Goal: Information Seeking & Learning: Learn about a topic

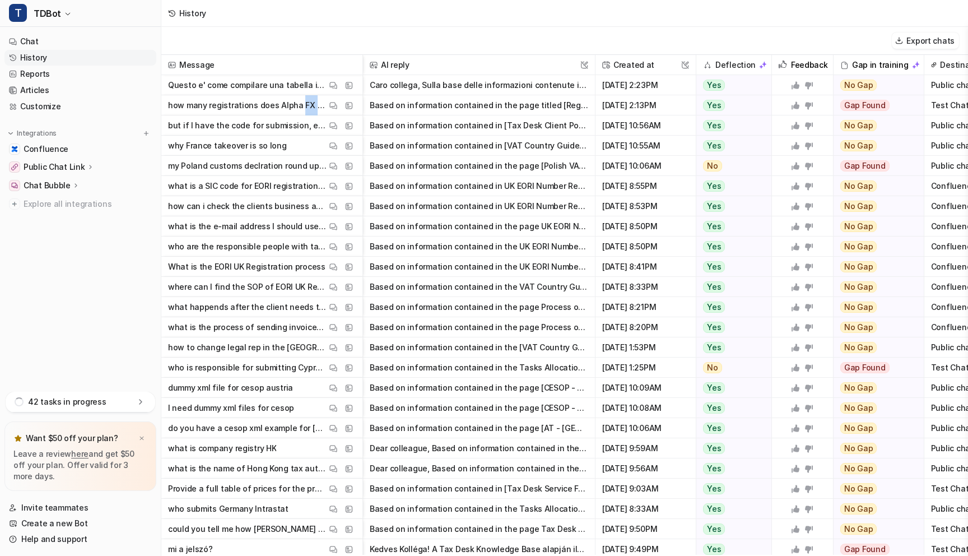
drag, startPoint x: 298, startPoint y: 105, endPoint x: 313, endPoint y: 104, distance: 14.6
click at [313, 104] on p "how many registrations does Alpha FX have with us?" at bounding box center [247, 105] width 159 height 20
click at [331, 105] on img at bounding box center [334, 105] width 8 height 8
click at [259, 129] on p "but if I have the code for submission, even if the takeover takes time, the sub…" at bounding box center [247, 125] width 159 height 20
click at [331, 124] on img at bounding box center [334, 126] width 8 height 8
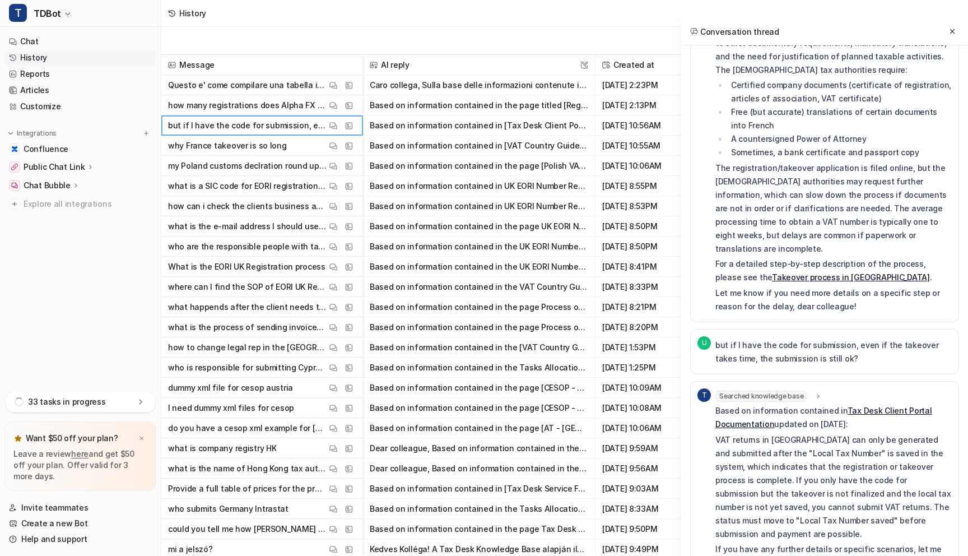
scroll to position [126, 0]
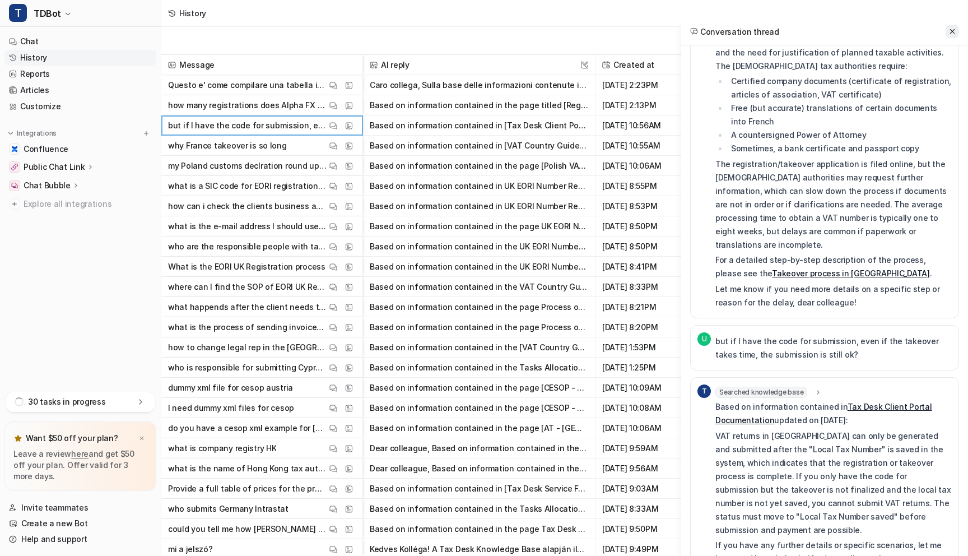
click at [954, 30] on icon at bounding box center [953, 31] width 8 height 8
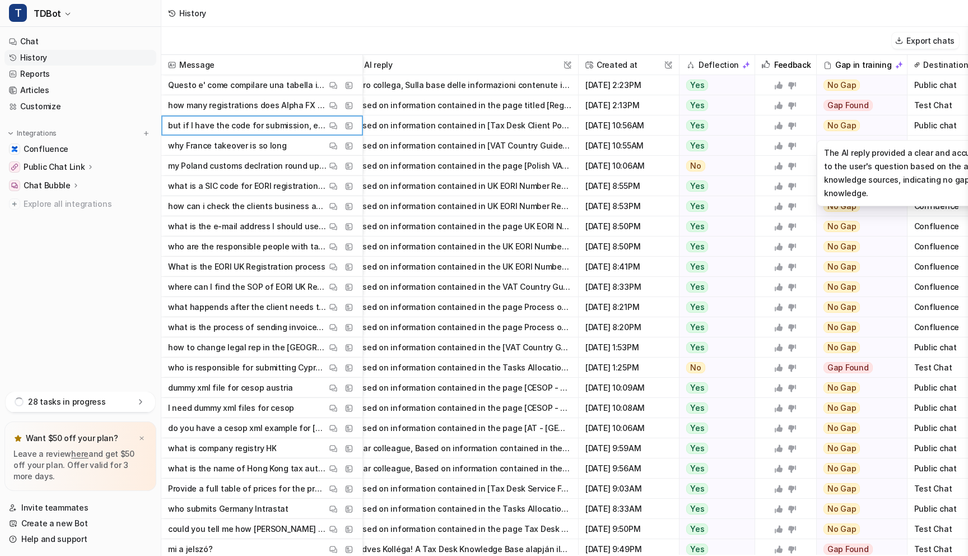
scroll to position [0, 0]
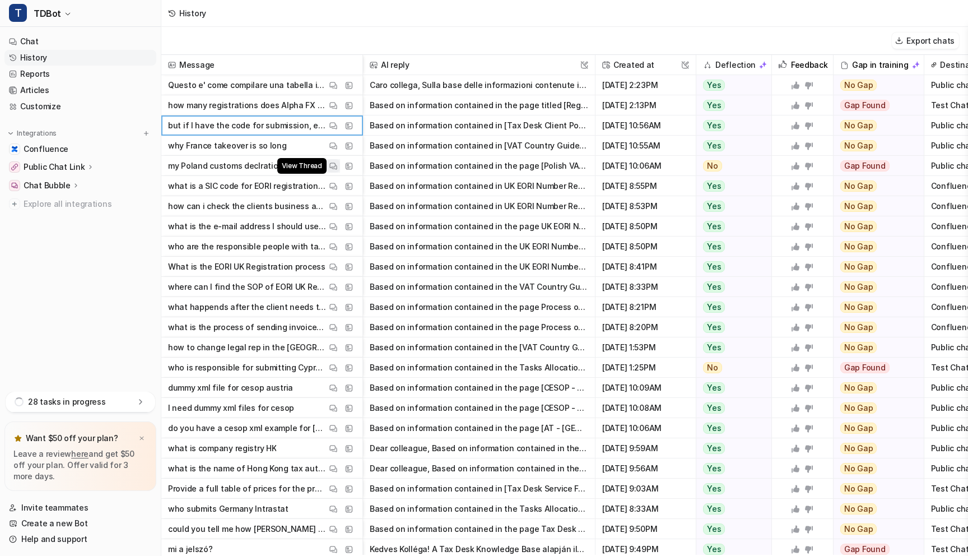
click at [332, 166] on img at bounding box center [334, 166] width 8 height 8
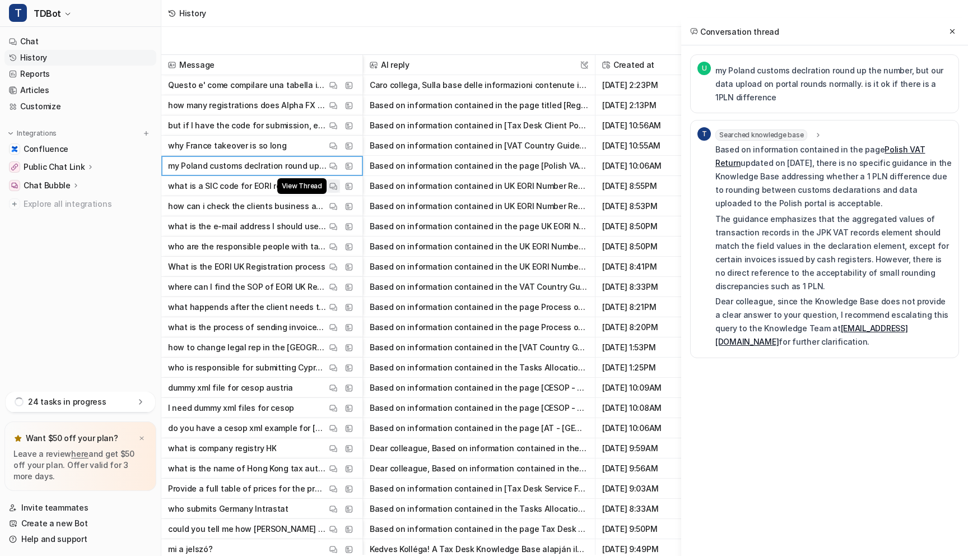
click at [332, 186] on img at bounding box center [334, 186] width 8 height 8
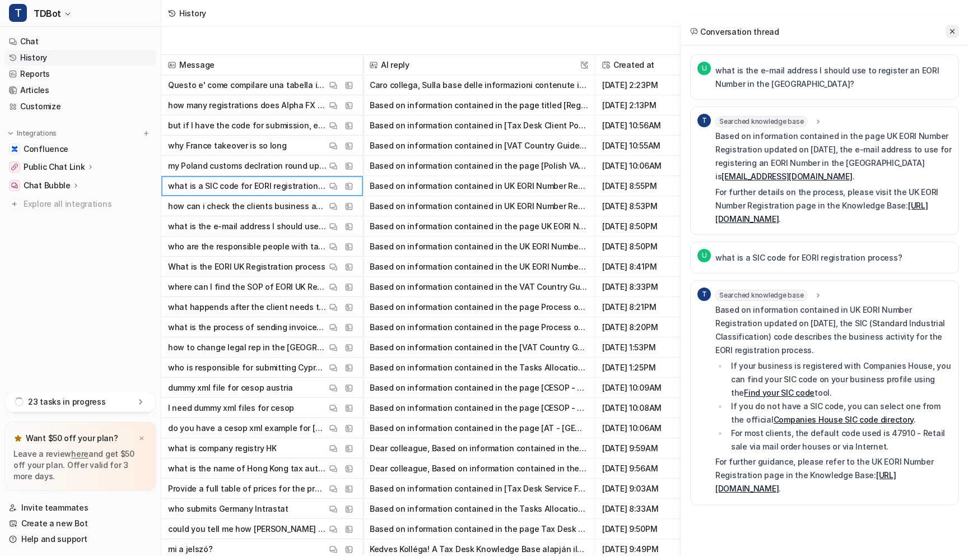
click at [954, 34] on icon at bounding box center [953, 31] width 8 height 8
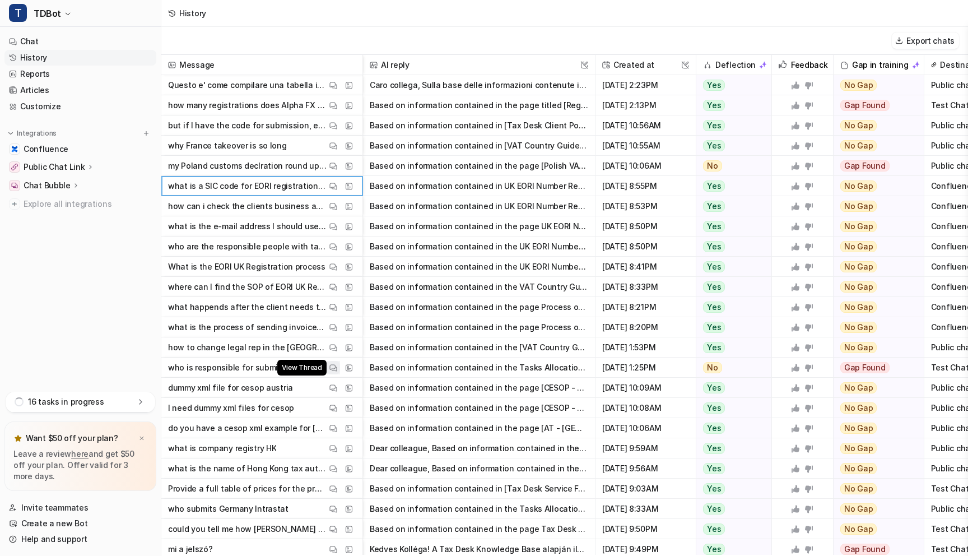
click at [333, 367] on img at bounding box center [334, 368] width 8 height 8
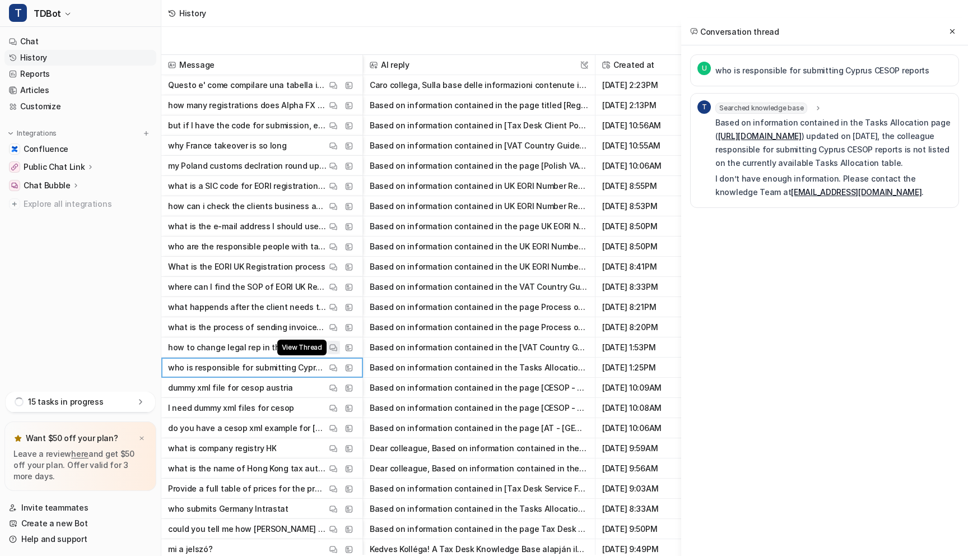
click at [333, 349] on img at bounding box center [334, 348] width 8 height 8
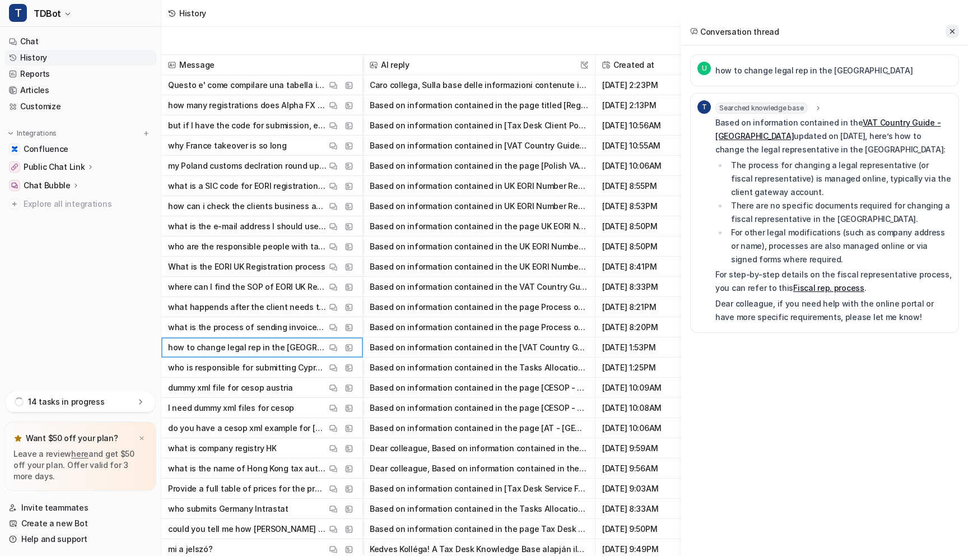
click at [956, 31] on icon at bounding box center [953, 31] width 8 height 8
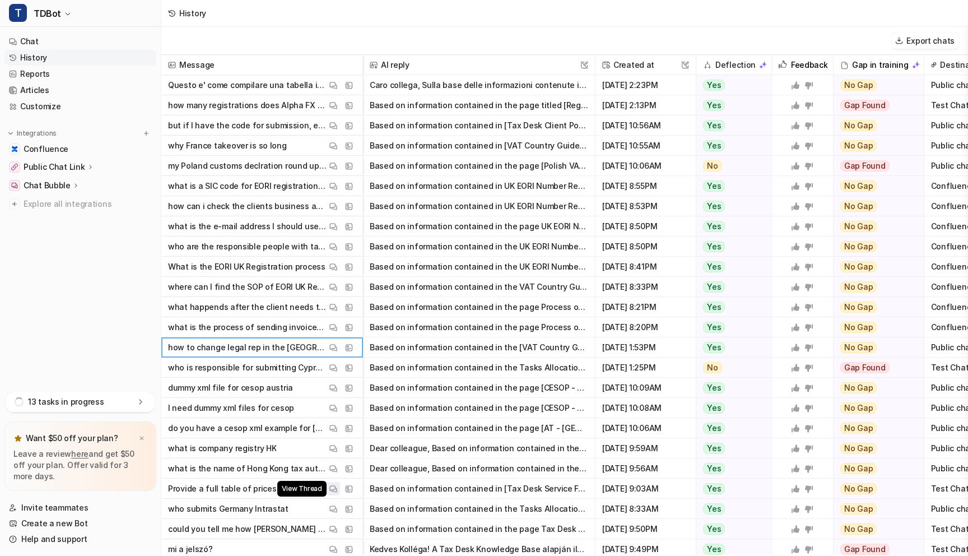
click at [335, 487] on img at bounding box center [334, 489] width 8 height 8
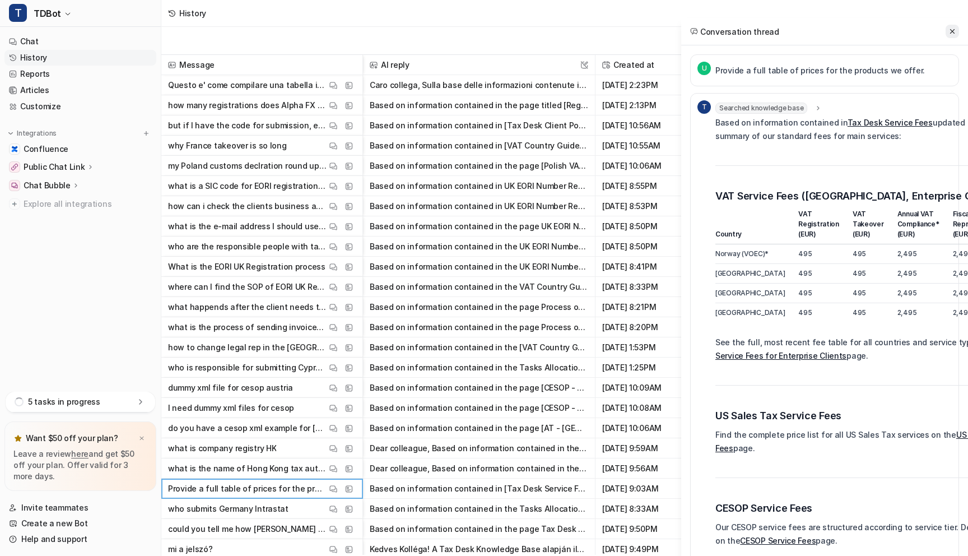
click at [953, 35] on icon at bounding box center [953, 31] width 8 height 8
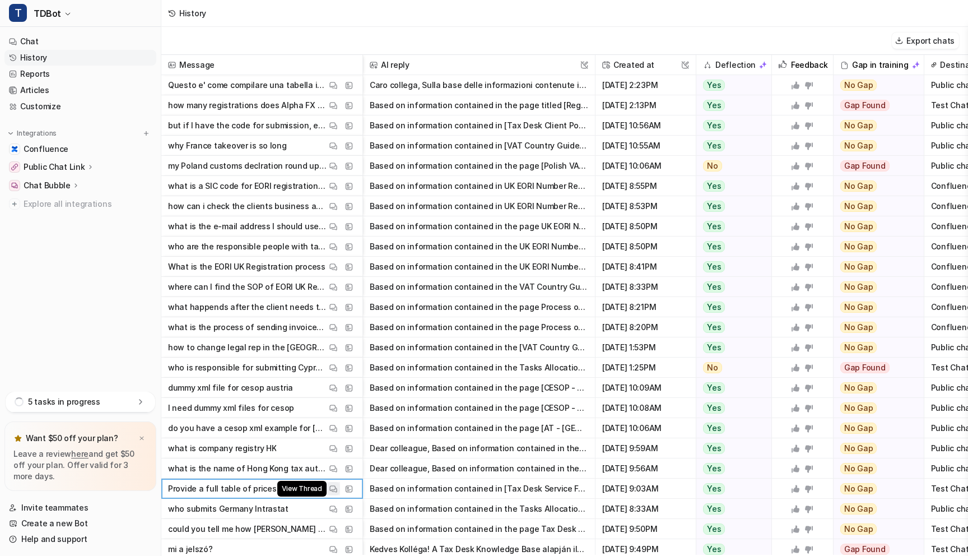
click at [333, 490] on img at bounding box center [334, 489] width 8 height 8
click at [333, 530] on img at bounding box center [334, 529] width 8 height 8
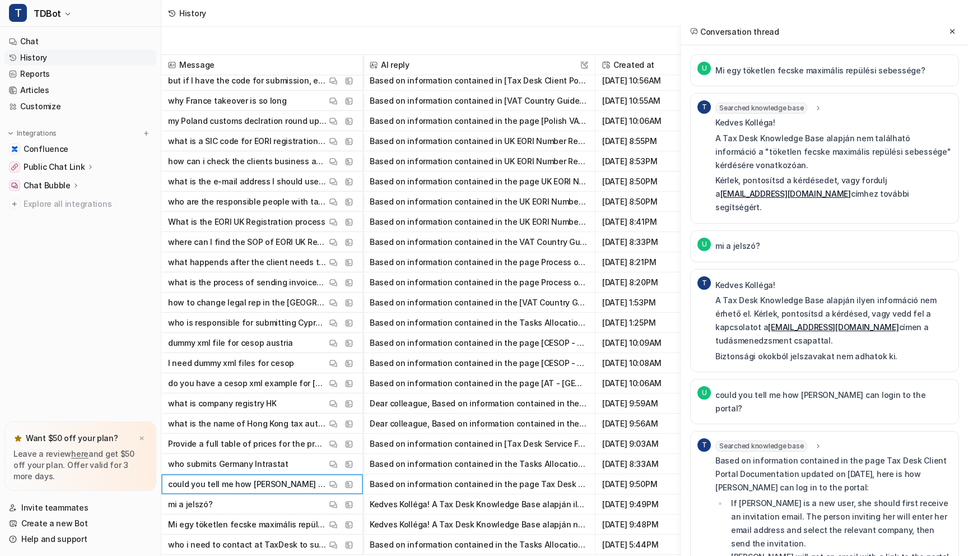
scroll to position [50, 0]
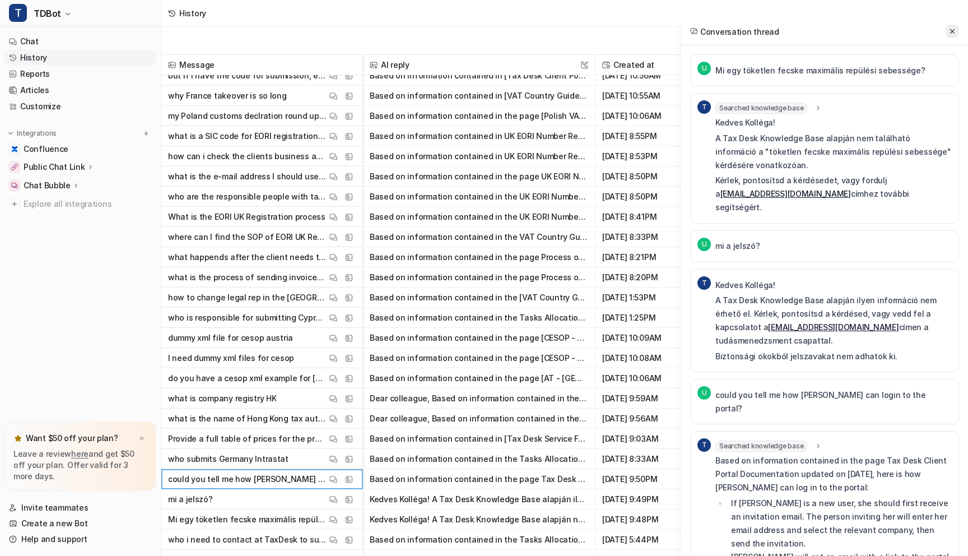
click at [950, 34] on icon at bounding box center [953, 31] width 8 height 8
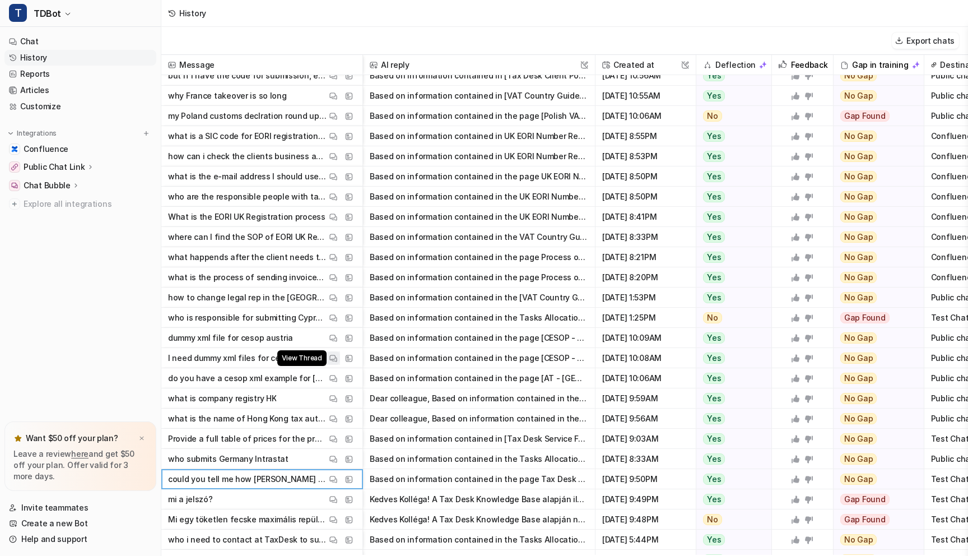
click at [335, 359] on img at bounding box center [334, 358] width 8 height 8
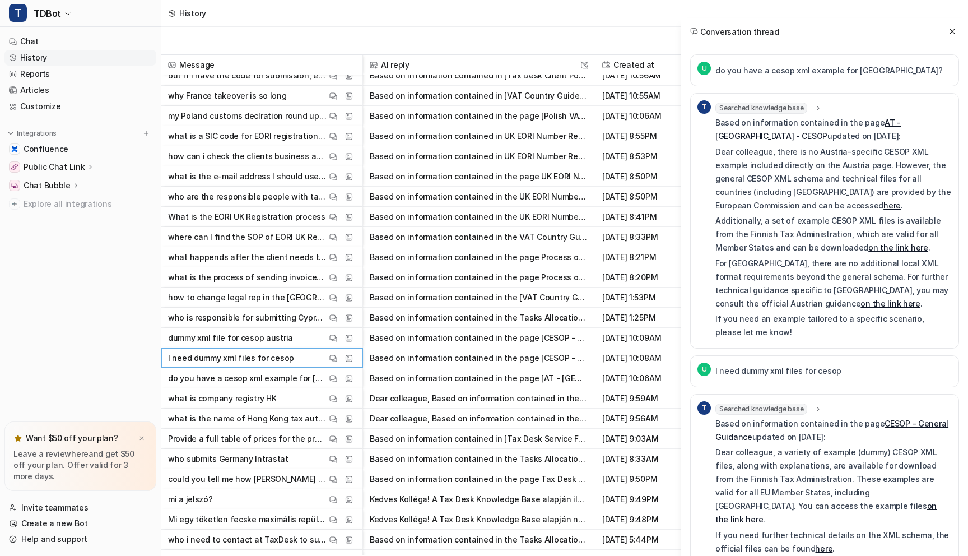
scroll to position [10, 0]
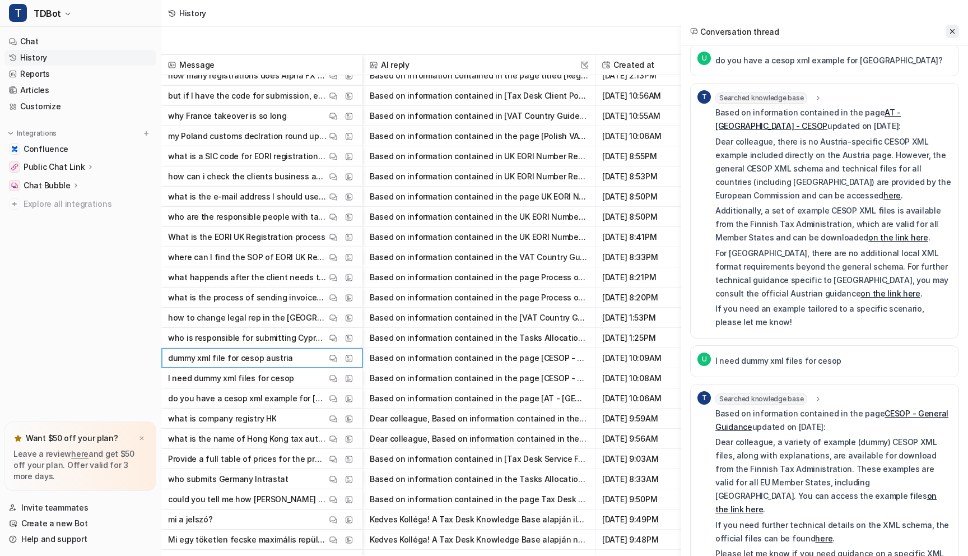
click at [950, 28] on icon at bounding box center [953, 31] width 8 height 8
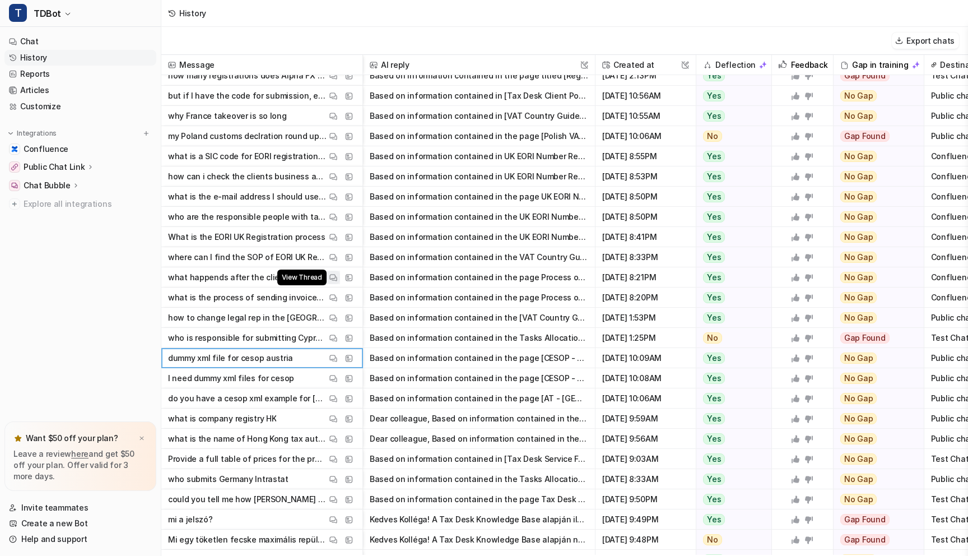
click at [336, 276] on img at bounding box center [334, 277] width 8 height 8
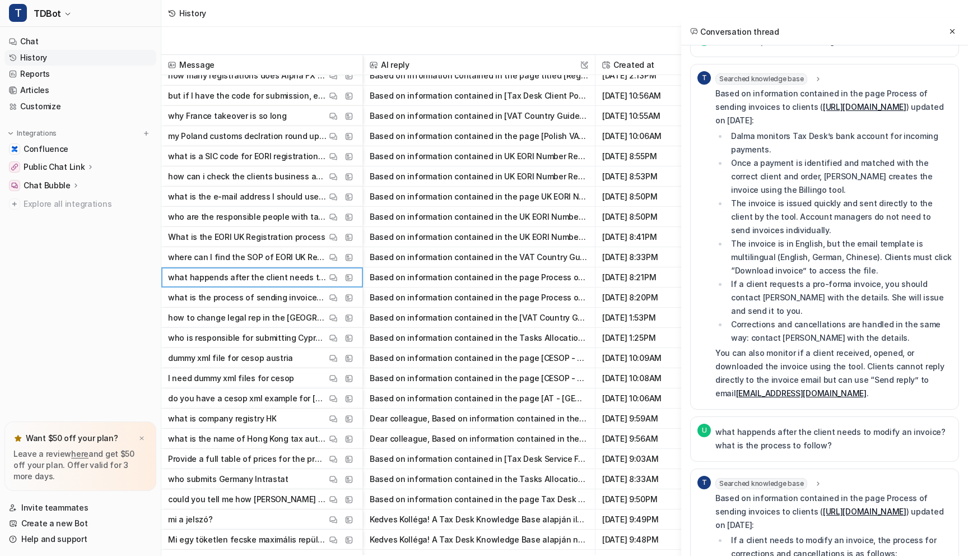
scroll to position [29, 0]
click at [332, 257] on img at bounding box center [334, 257] width 8 height 8
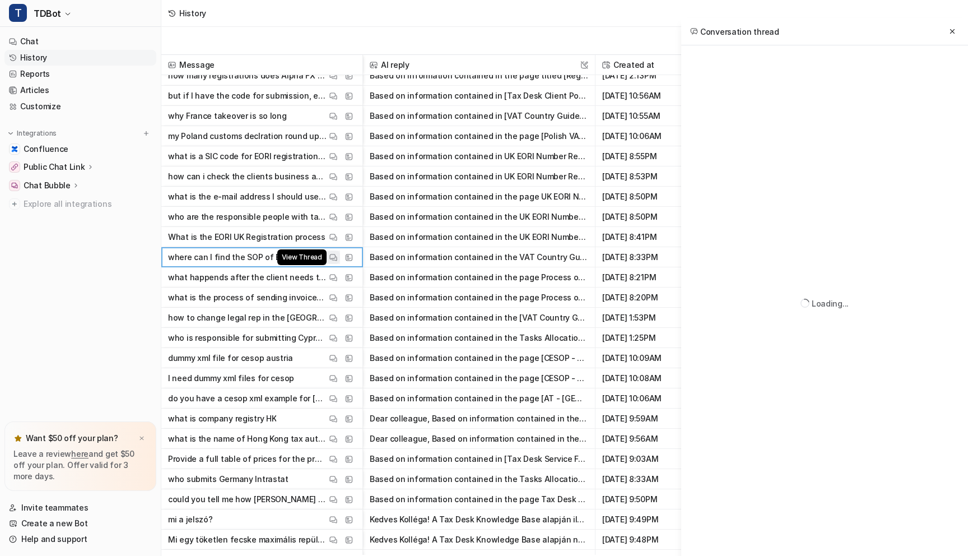
scroll to position [0, 0]
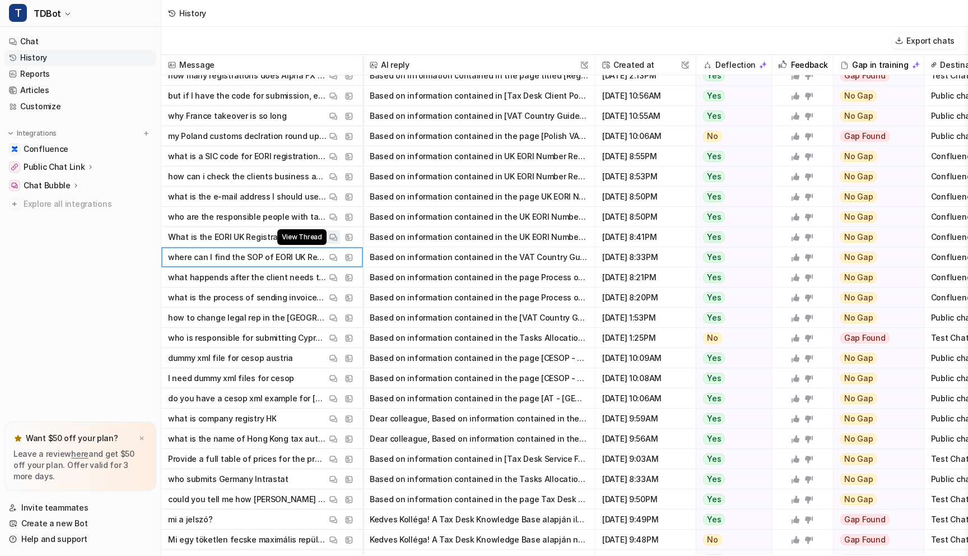
click at [333, 240] on img at bounding box center [334, 237] width 8 height 8
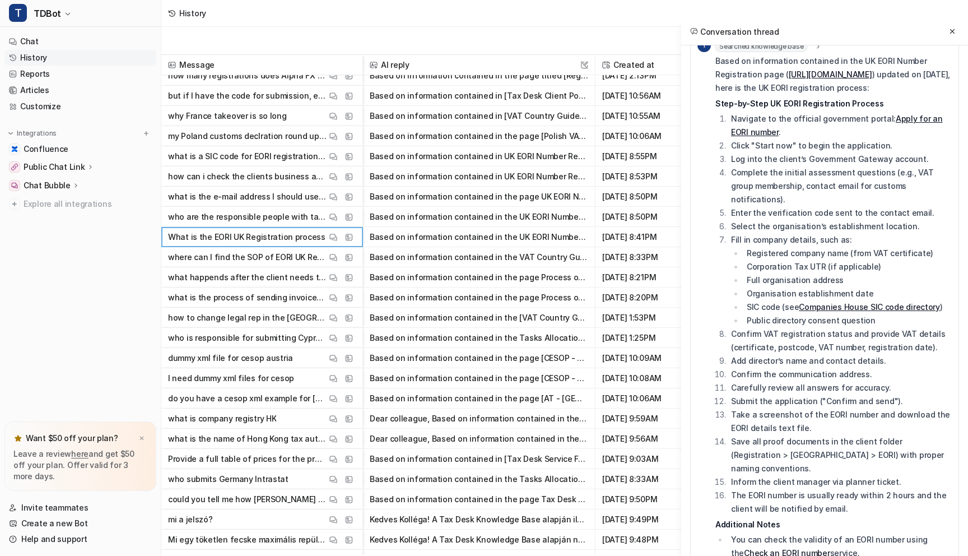
scroll to position [58, 10]
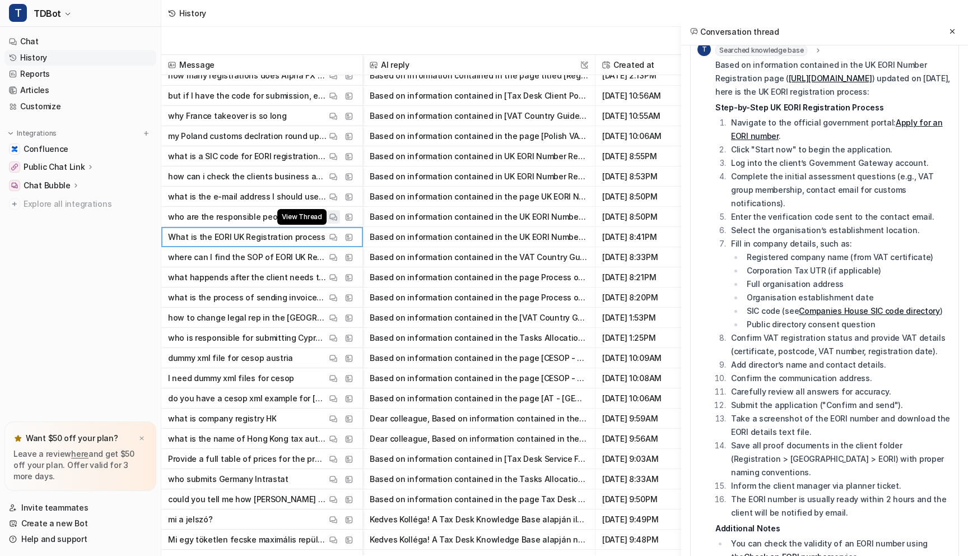
click at [332, 217] on img at bounding box center [334, 217] width 8 height 8
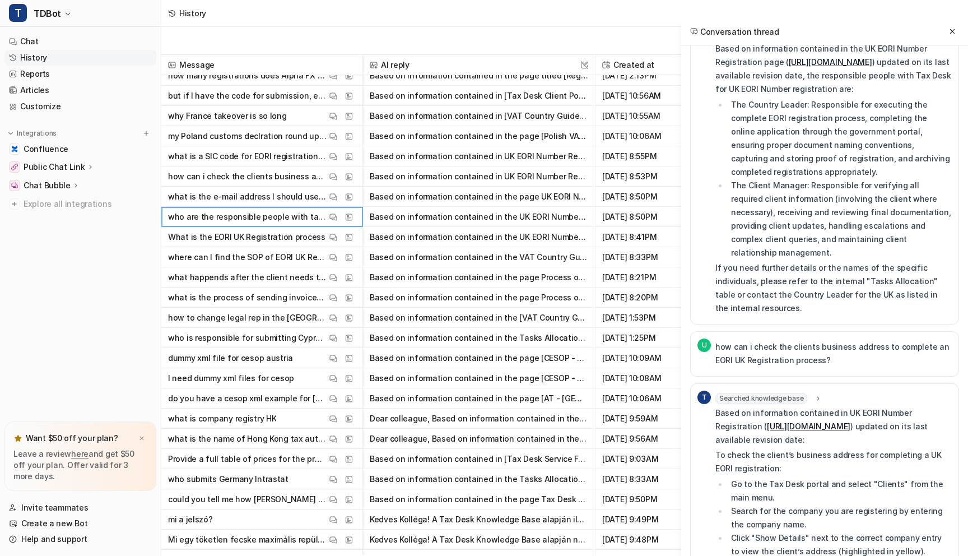
scroll to position [113, 0]
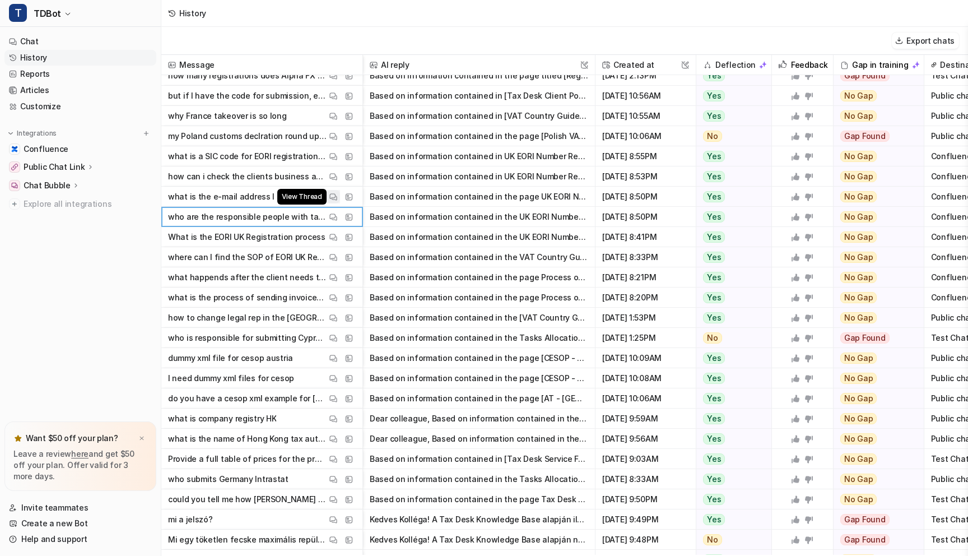
click at [335, 196] on img at bounding box center [334, 197] width 8 height 8
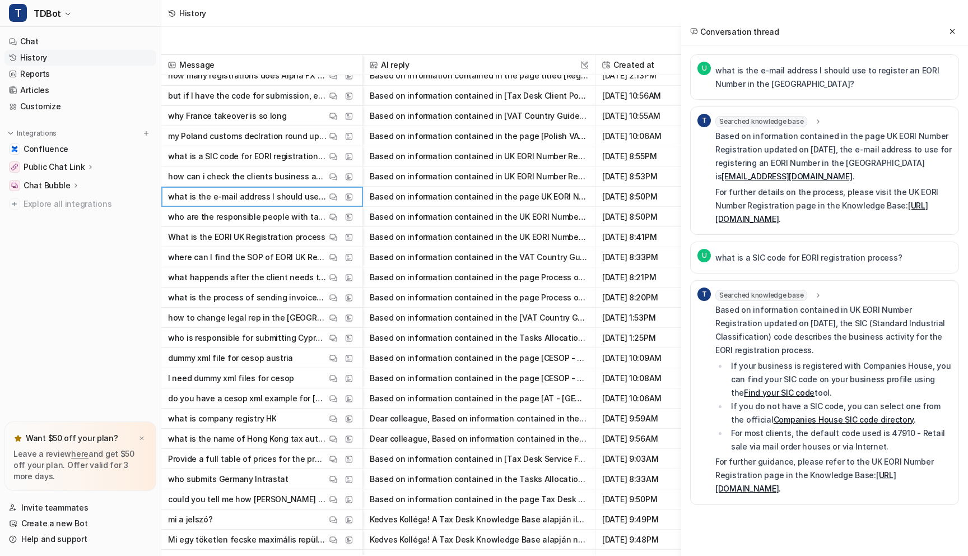
scroll to position [0, 0]
drag, startPoint x: 783, startPoint y: 86, endPoint x: 716, endPoint y: 66, distance: 70.7
click at [716, 66] on p "what is the e-mail address I should use to register an EORI Number in the [GEOG…" at bounding box center [834, 77] width 237 height 27
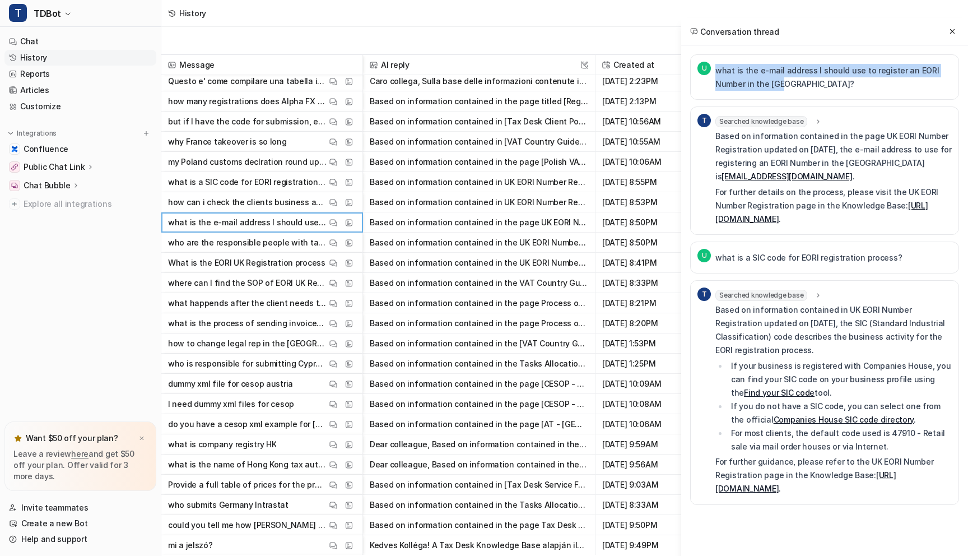
scroll to position [15, 0]
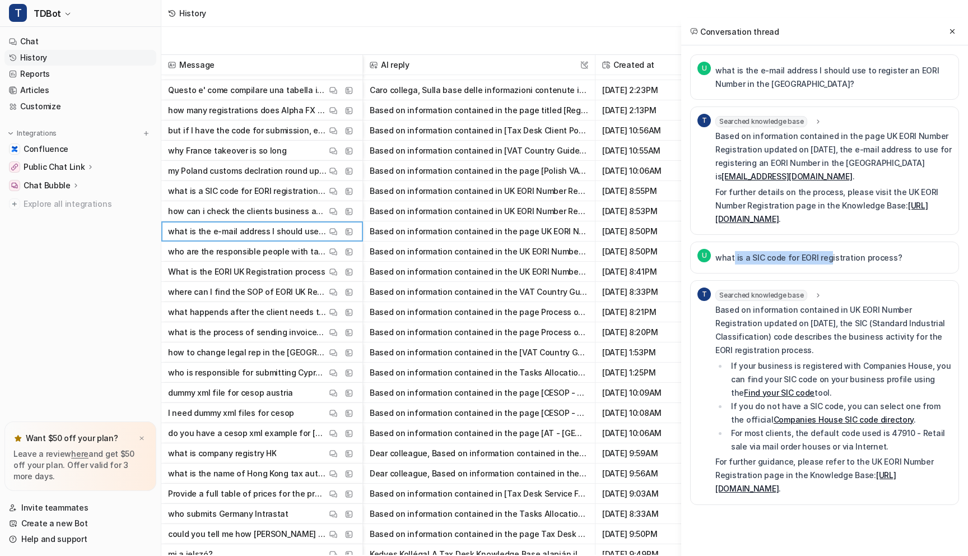
drag, startPoint x: 729, startPoint y: 245, endPoint x: 820, endPoint y: 245, distance: 91.3
click at [820, 251] on p "what is a SIC code for EORI registration process?" at bounding box center [809, 257] width 187 height 13
click at [261, 271] on p "What is the EORI UK Registration process" at bounding box center [246, 272] width 157 height 20
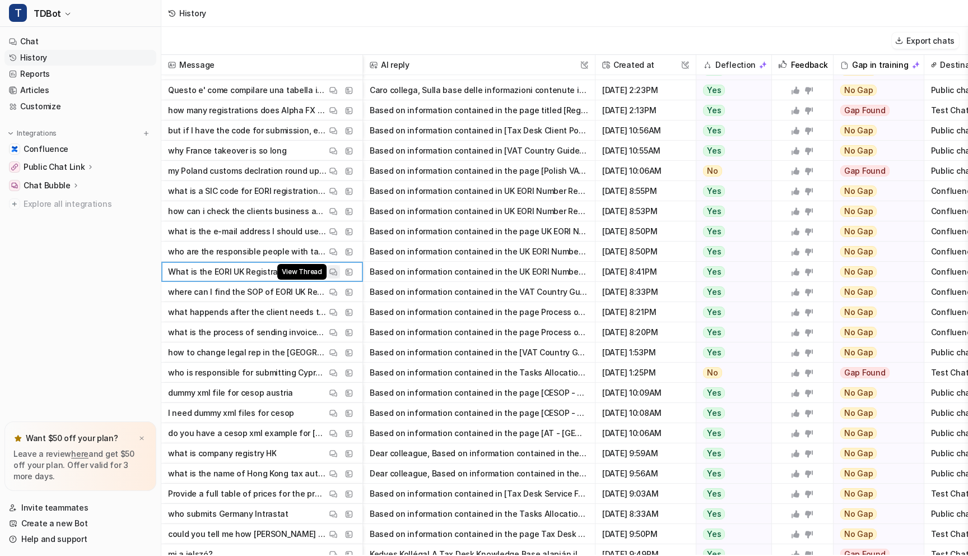
click at [333, 270] on img at bounding box center [334, 272] width 8 height 8
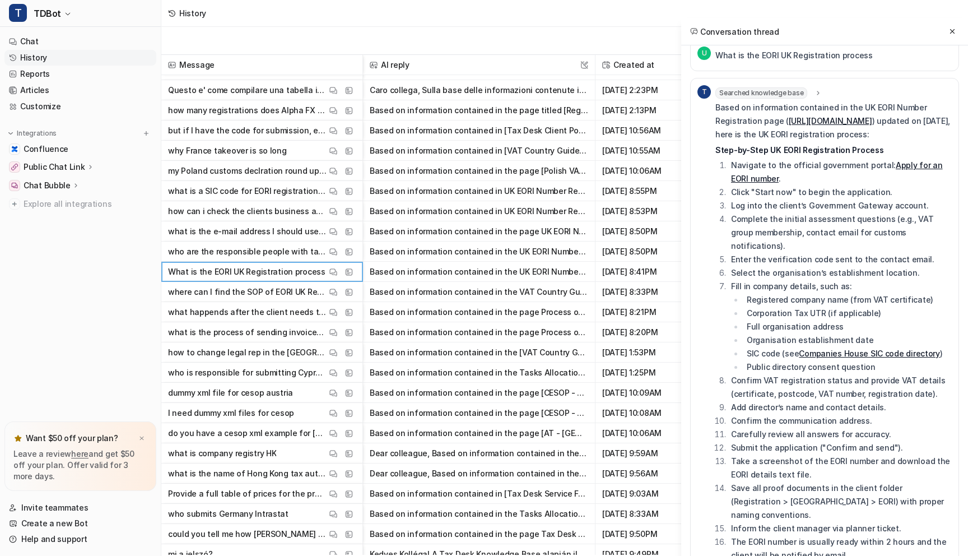
scroll to position [12, 3]
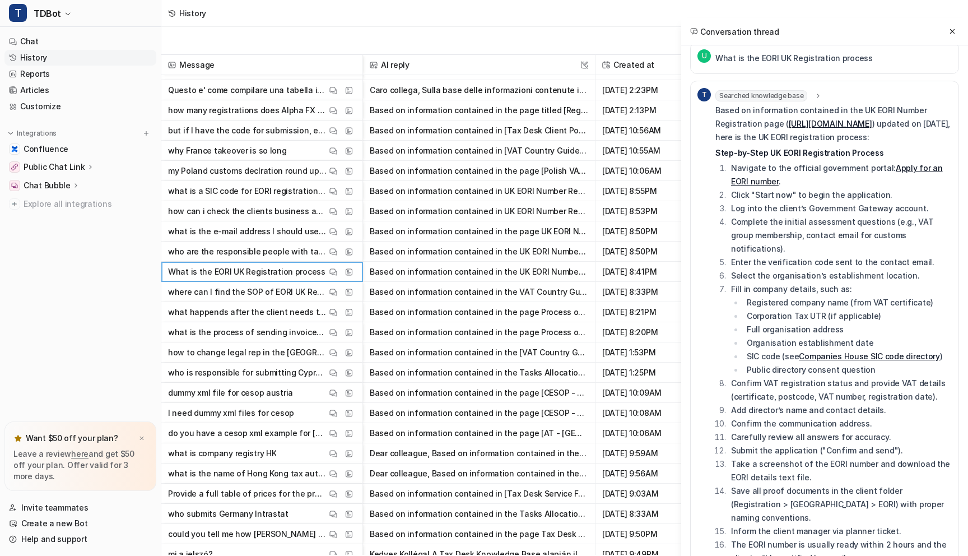
click at [257, 252] on p "who are the responsible people with taxdesk for the UK EORI Number registration?" at bounding box center [247, 252] width 159 height 20
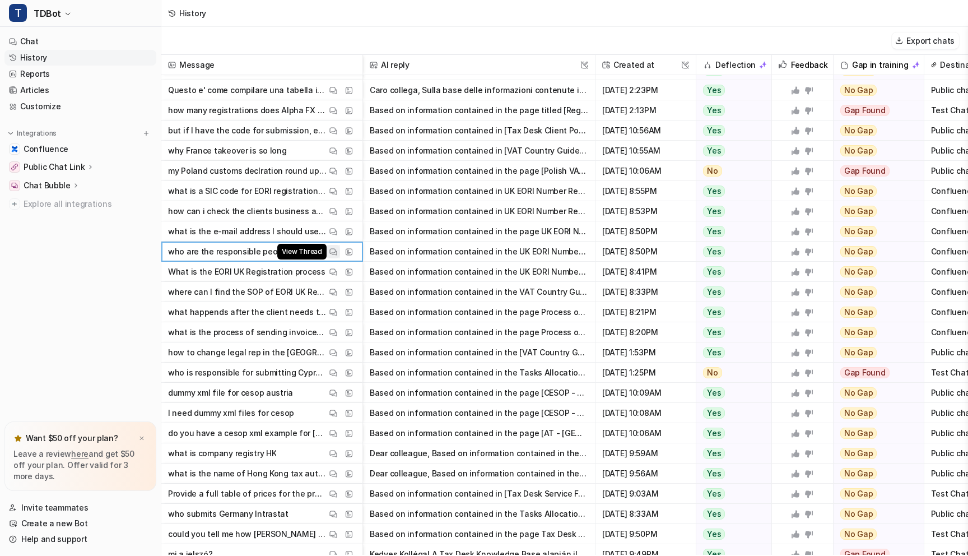
click at [333, 252] on img at bounding box center [334, 252] width 8 height 8
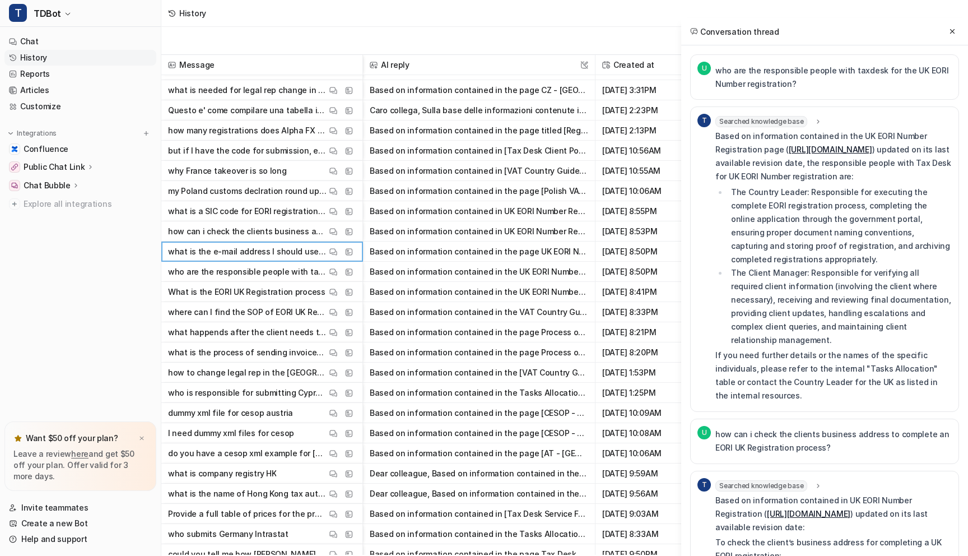
scroll to position [0, 0]
